Goal: Book appointment/travel/reservation

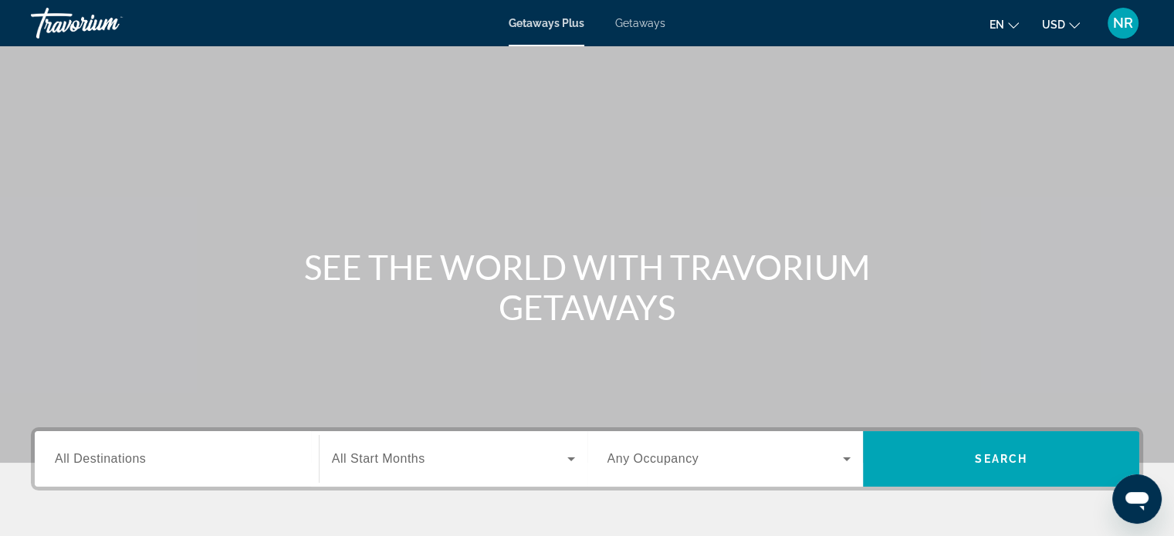
click at [638, 21] on span "Getaways" at bounding box center [640, 23] width 50 height 12
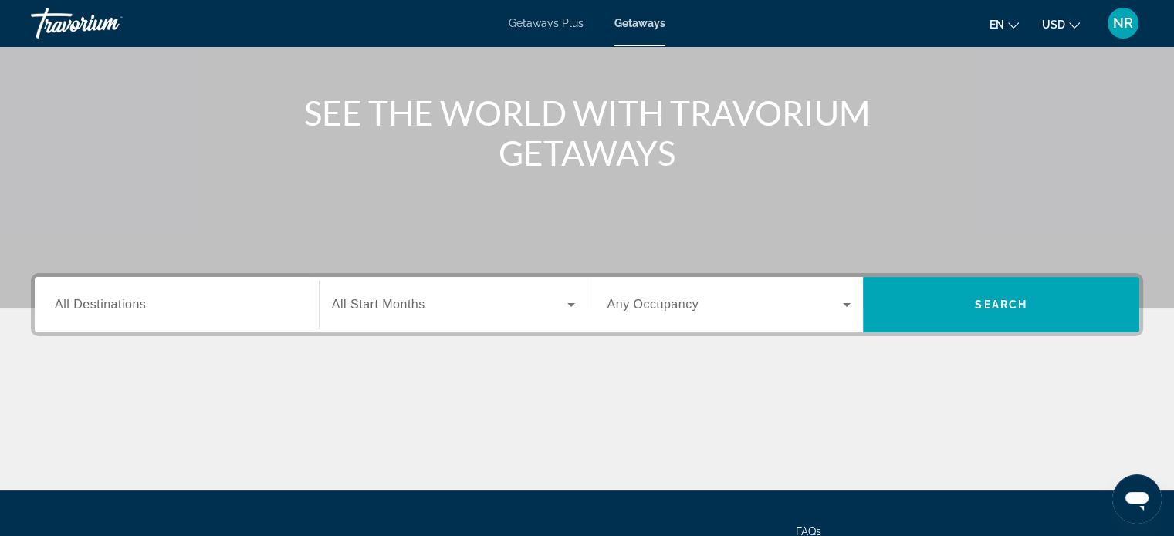
click at [176, 292] on div "Search widget" at bounding box center [177, 305] width 244 height 44
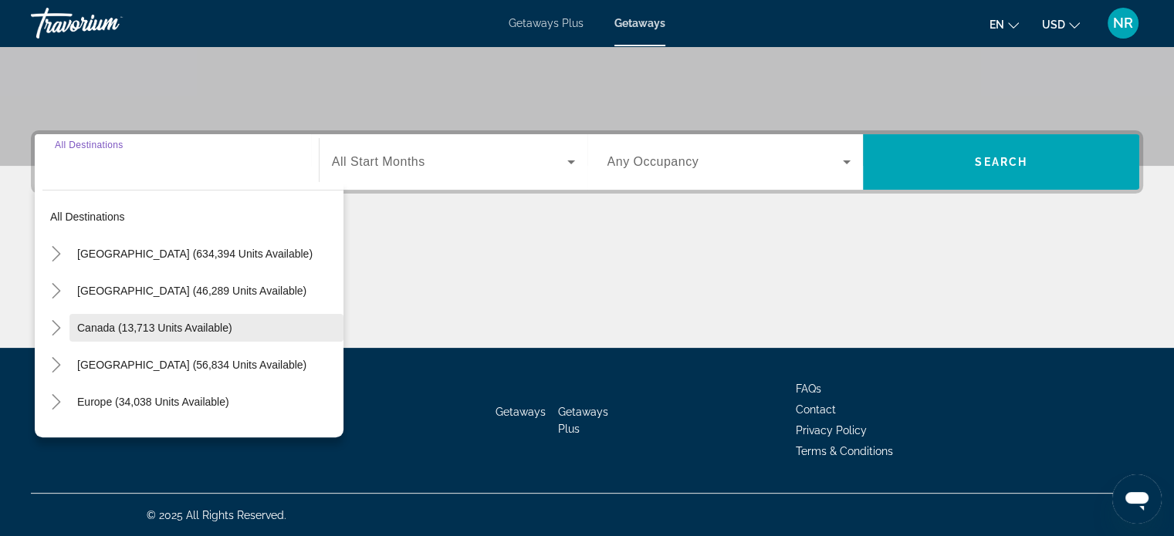
scroll to position [77, 0]
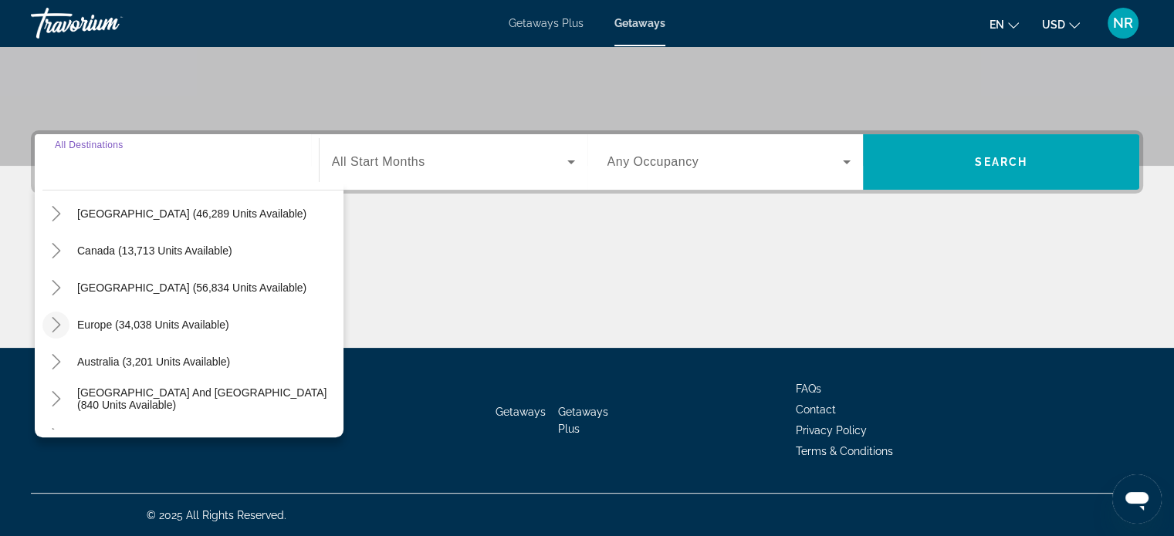
click at [65, 322] on mat-icon "Toggle Europe (34,038 units available)" at bounding box center [55, 325] width 27 height 27
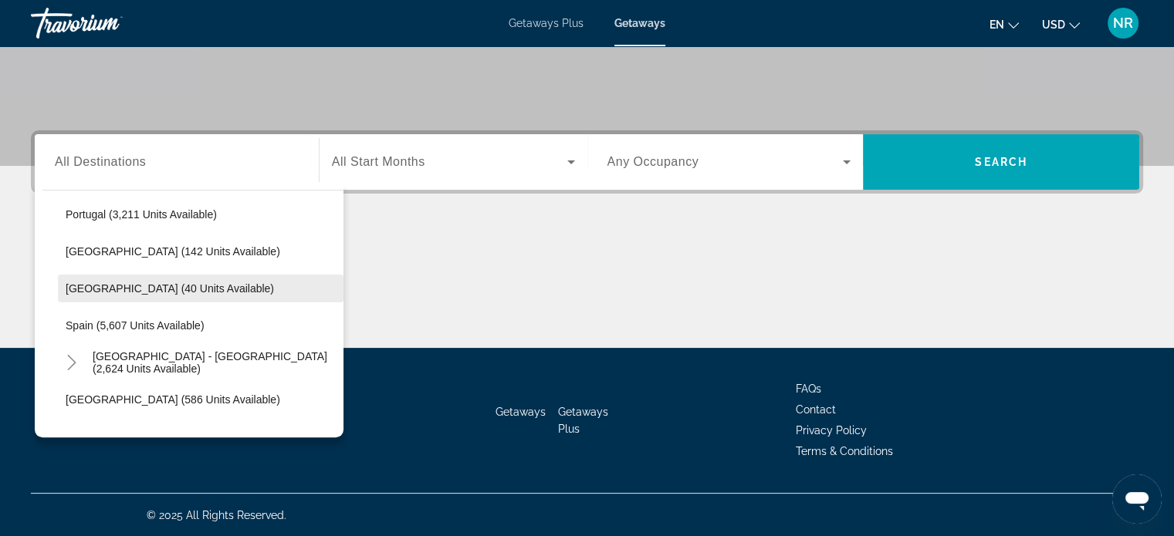
scroll to position [733, 0]
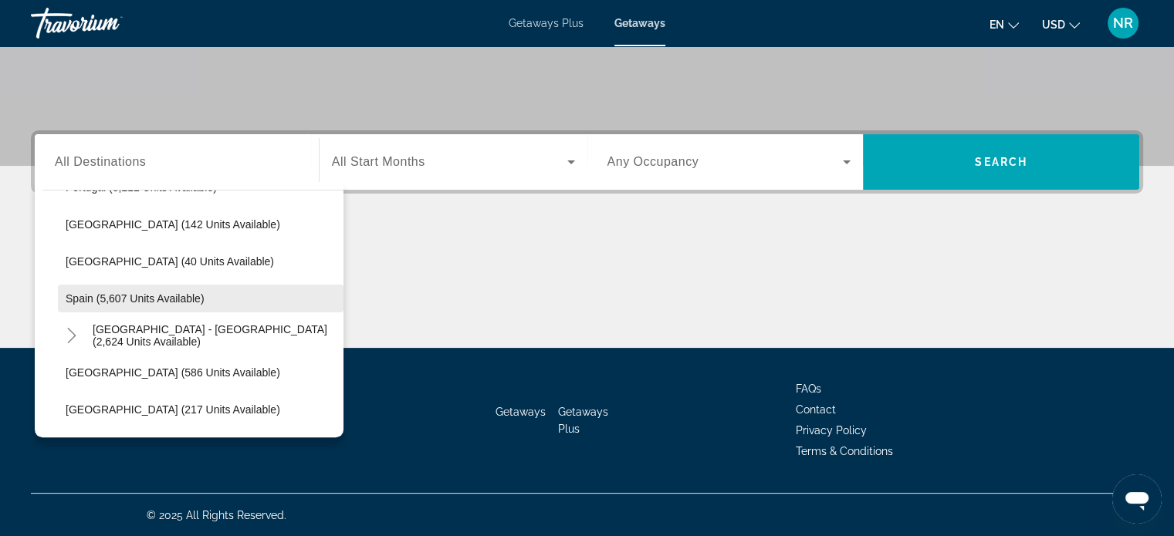
click at [105, 290] on span "Search widget" at bounding box center [201, 298] width 286 height 37
type input "**********"
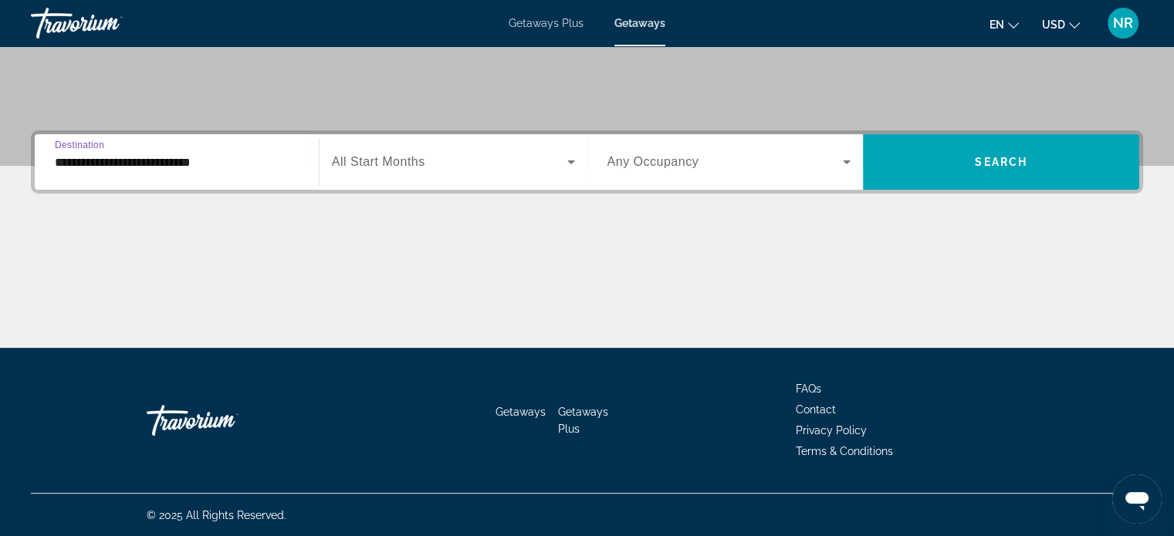
click at [429, 165] on span "Search widget" at bounding box center [449, 162] width 235 height 19
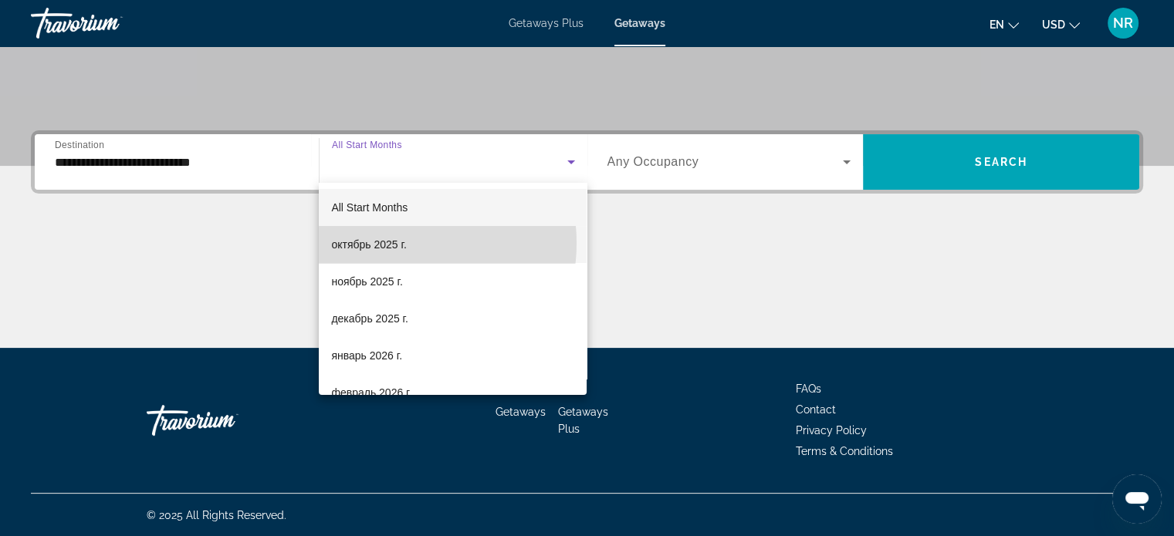
click at [398, 243] on span "октябрь 2025 г." at bounding box center [368, 244] width 75 height 19
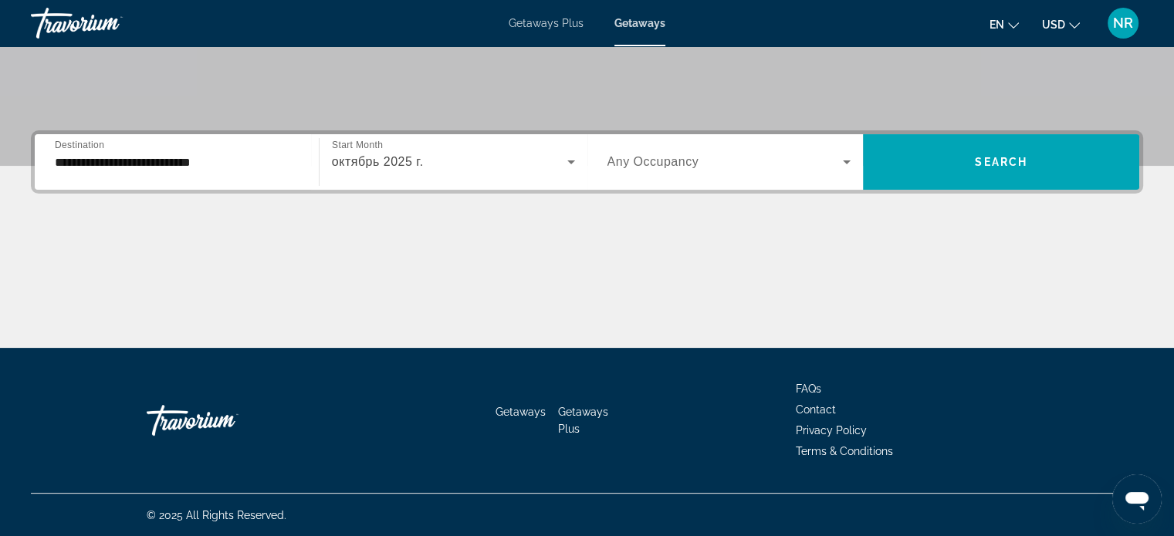
click at [684, 162] on span "Any Occupancy" at bounding box center [653, 161] width 92 height 13
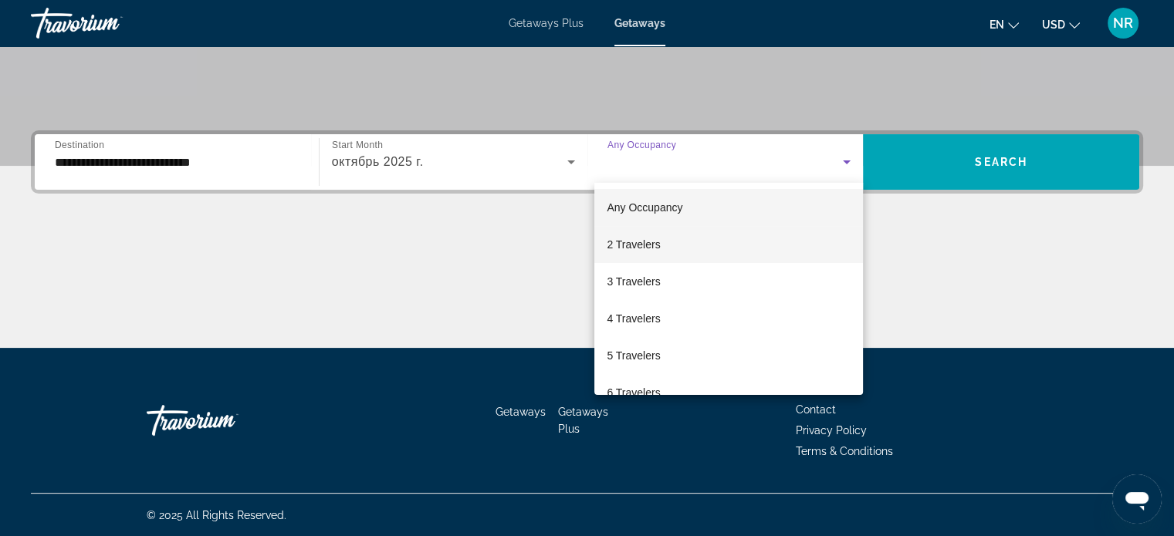
click at [634, 243] on span "2 Travelers" at bounding box center [633, 244] width 53 height 19
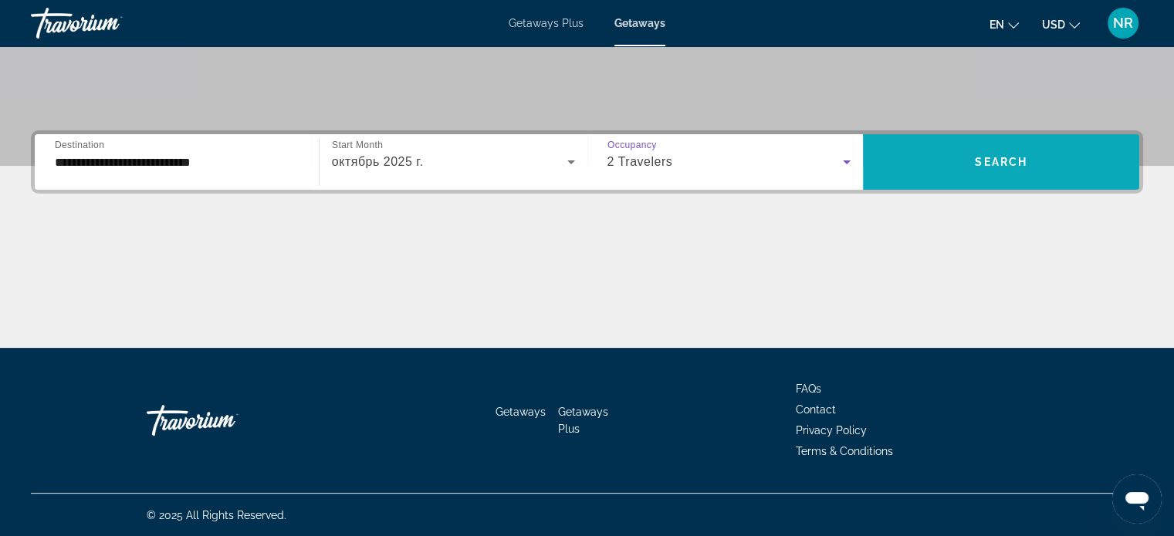
click at [931, 152] on span "Search widget" at bounding box center [1001, 162] width 276 height 37
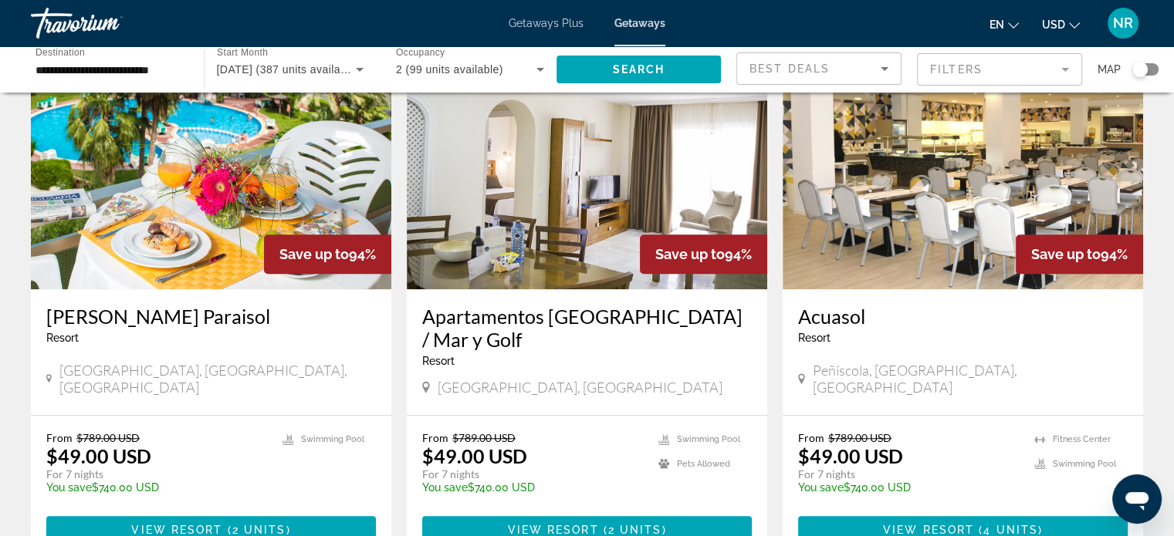
scroll to position [1235, 0]
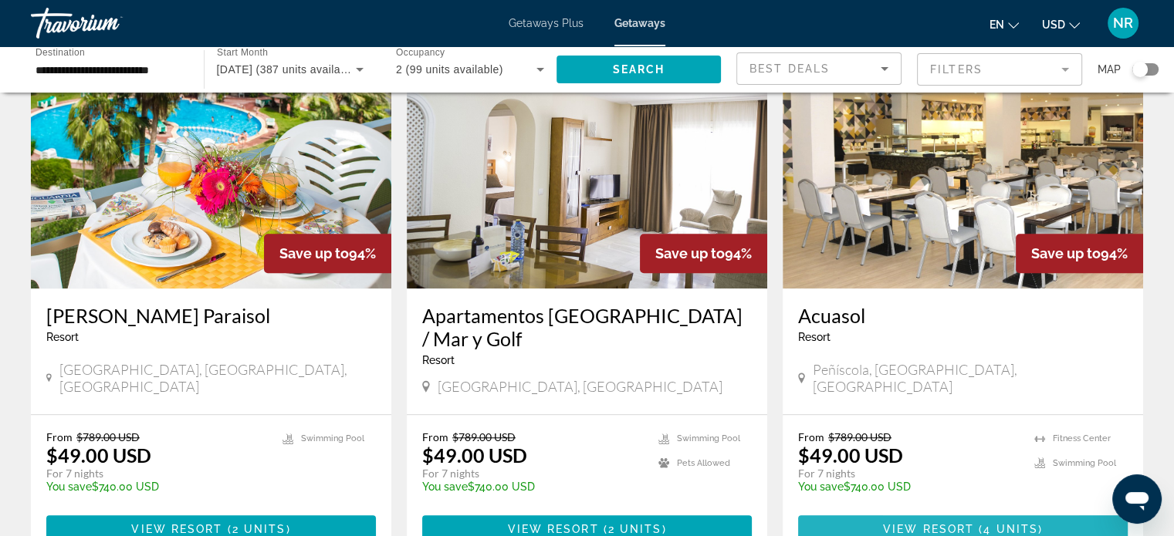
click at [907, 523] on span "View Resort" at bounding box center [928, 529] width 91 height 12
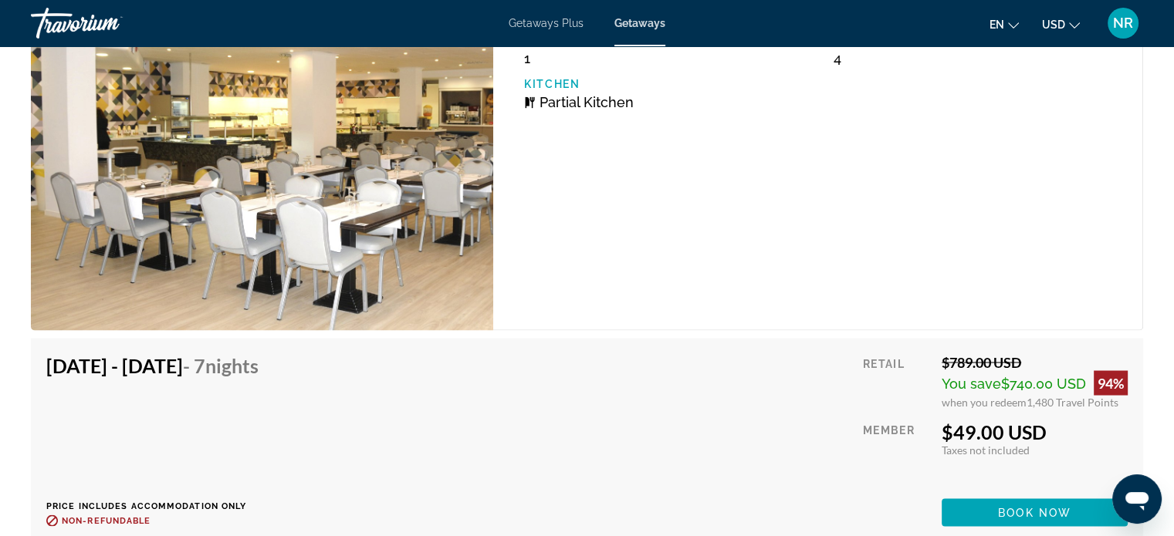
scroll to position [2855, 0]
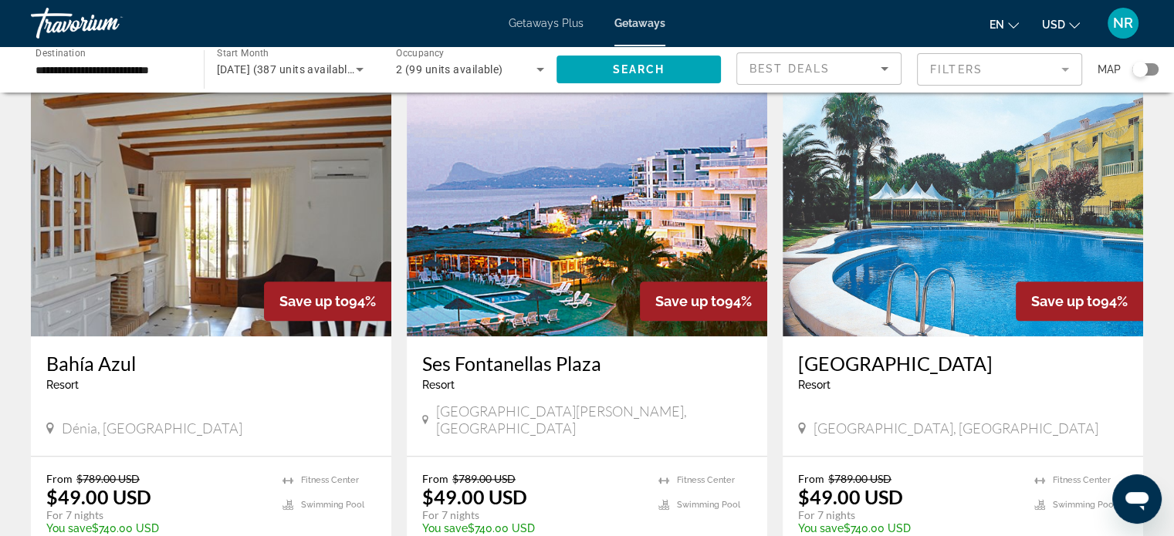
scroll to position [1852, 0]
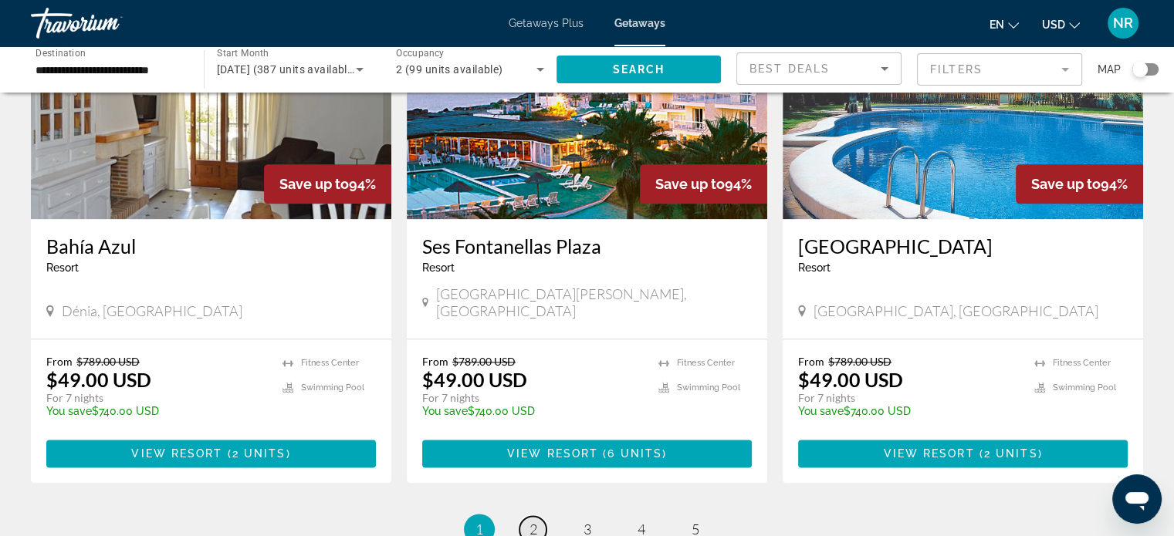
click at [532, 521] on span "2" at bounding box center [533, 529] width 8 height 17
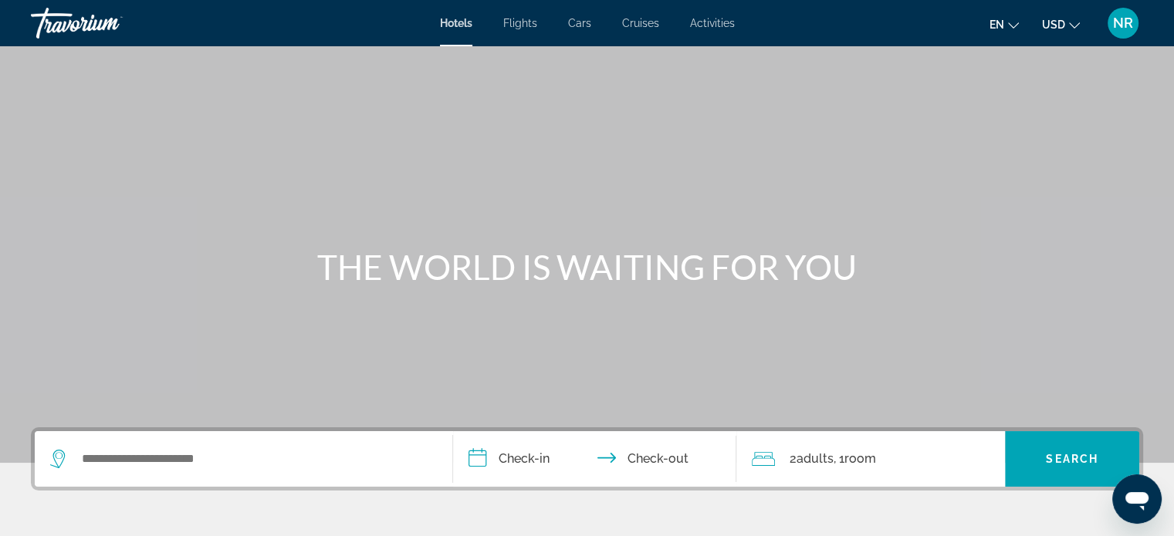
click at [1127, 18] on span "NR" at bounding box center [1123, 22] width 20 height 15
